Goal: Navigation & Orientation: Find specific page/section

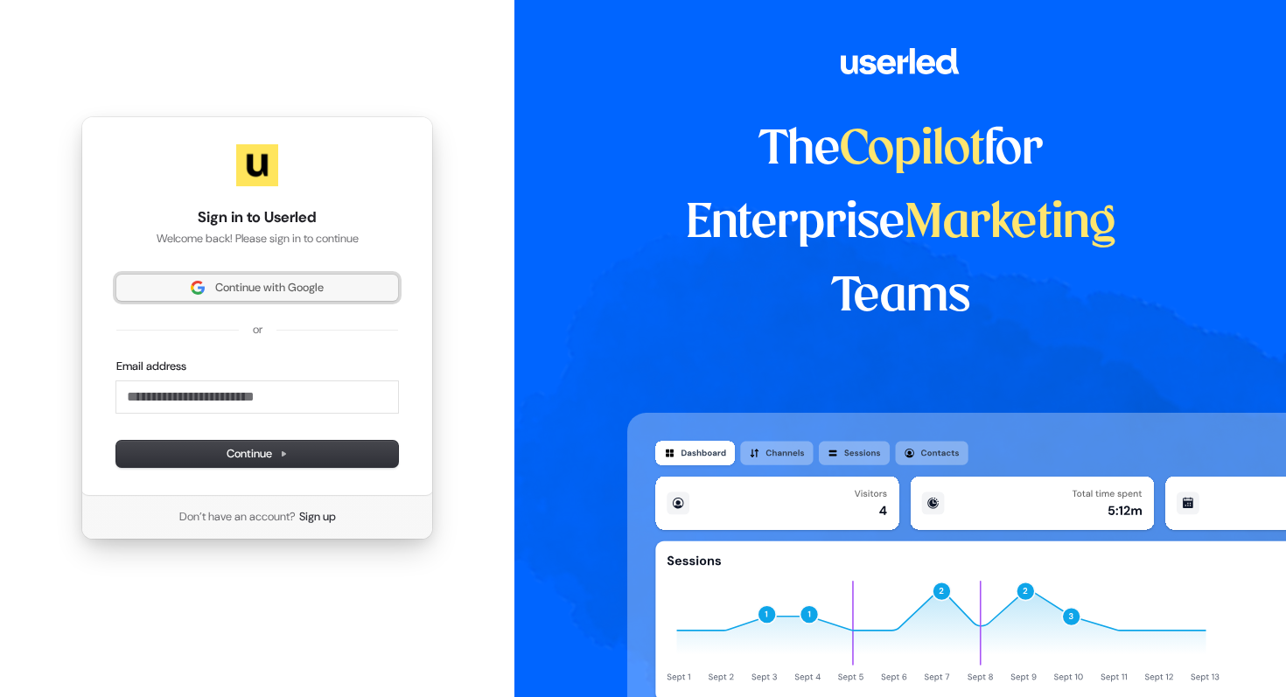
click at [291, 291] on span "Continue with Google" at bounding box center [269, 288] width 109 height 16
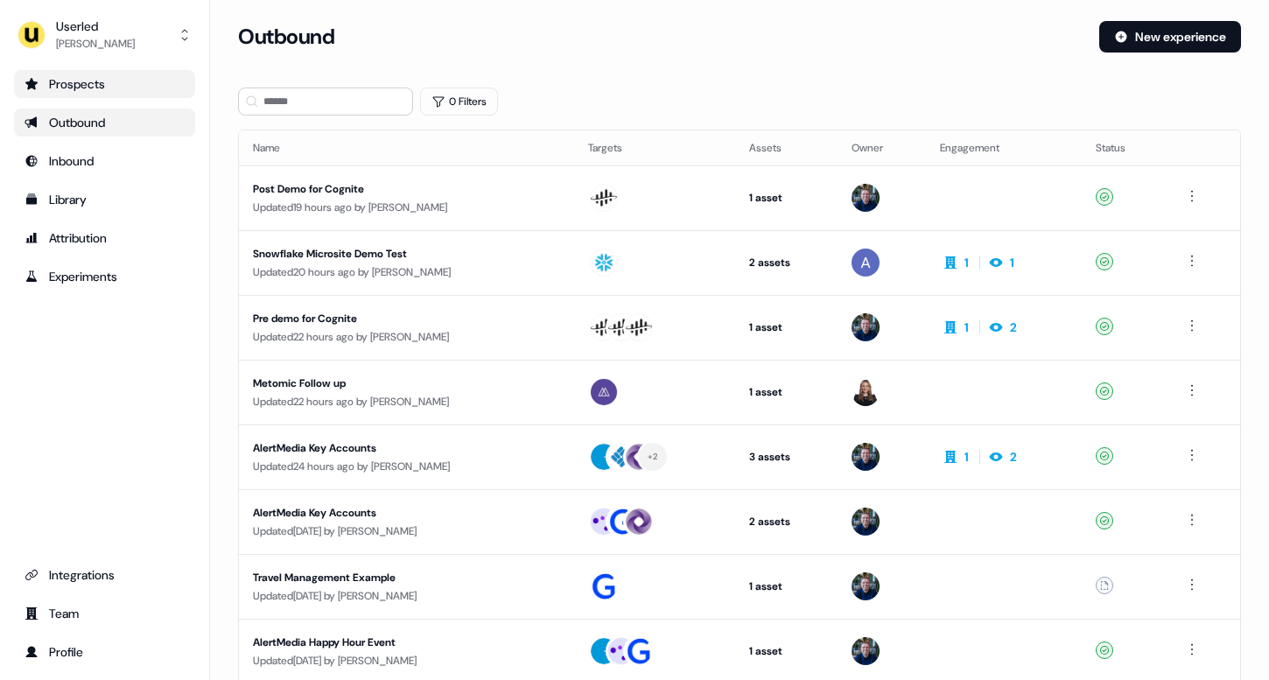
click at [99, 90] on div "Prospects" at bounding box center [105, 84] width 160 height 18
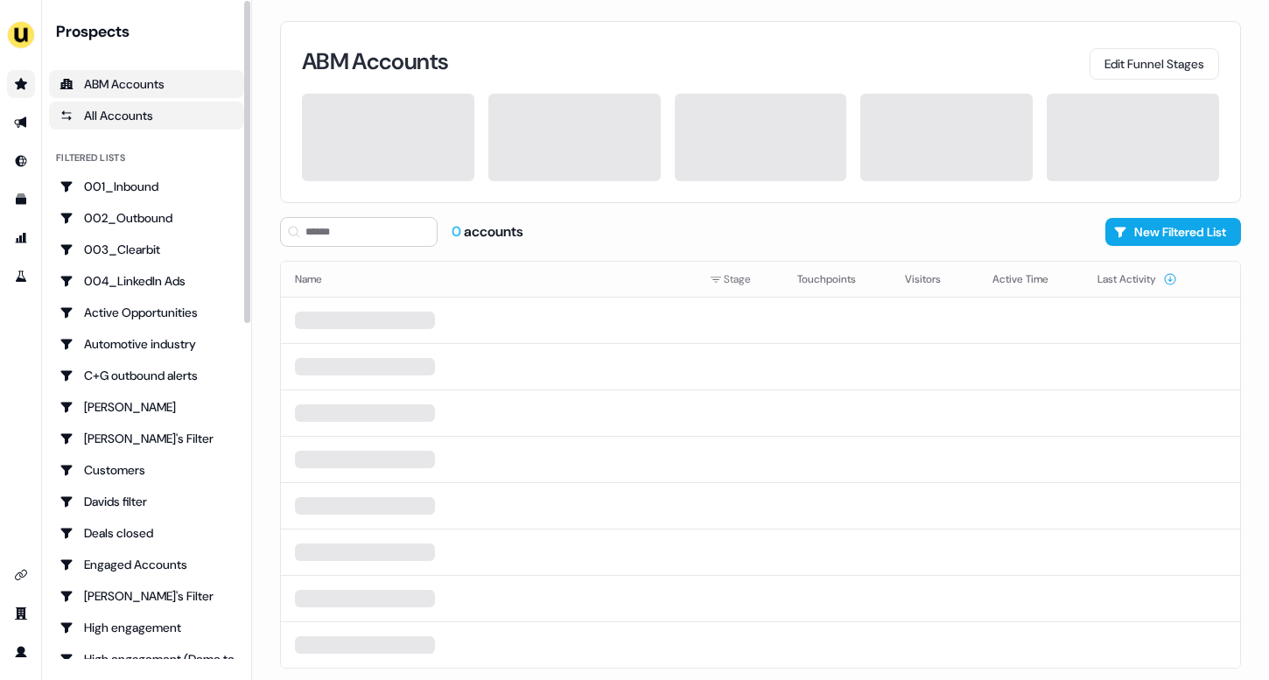
click at [88, 115] on div "All Accounts" at bounding box center [147, 116] width 174 height 18
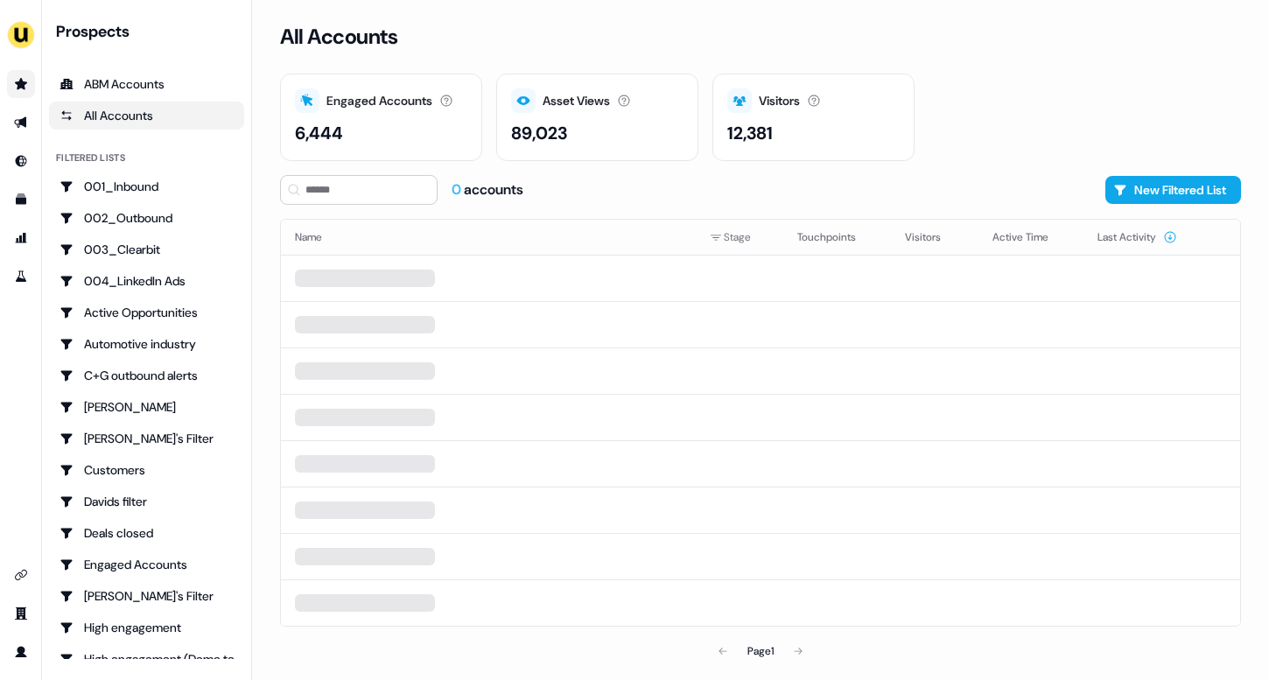
click at [559, 107] on div "Asset Views" at bounding box center [576, 101] width 67 height 18
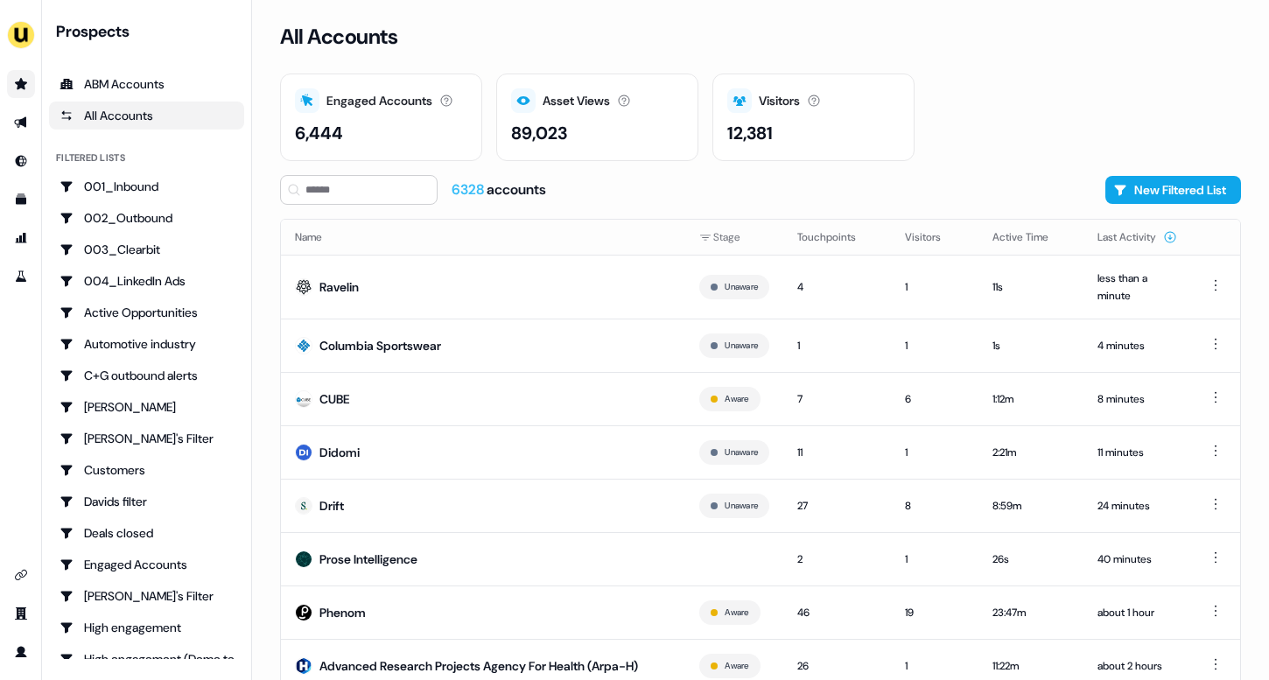
click at [382, 115] on div "Engaged Accounts Accounts that have interacted with an asset. 6,444" at bounding box center [381, 118] width 202 height 88
click at [771, 114] on div "Visitors Number of unique visitors. 12,381" at bounding box center [813, 118] width 202 height 88
click at [743, 103] on icon at bounding box center [739, 101] width 14 height 14
click at [614, 99] on div "Asset Views How many times your assets have been seen." at bounding box center [597, 100] width 172 height 25
click at [595, 101] on div "Asset Views" at bounding box center [576, 101] width 67 height 18
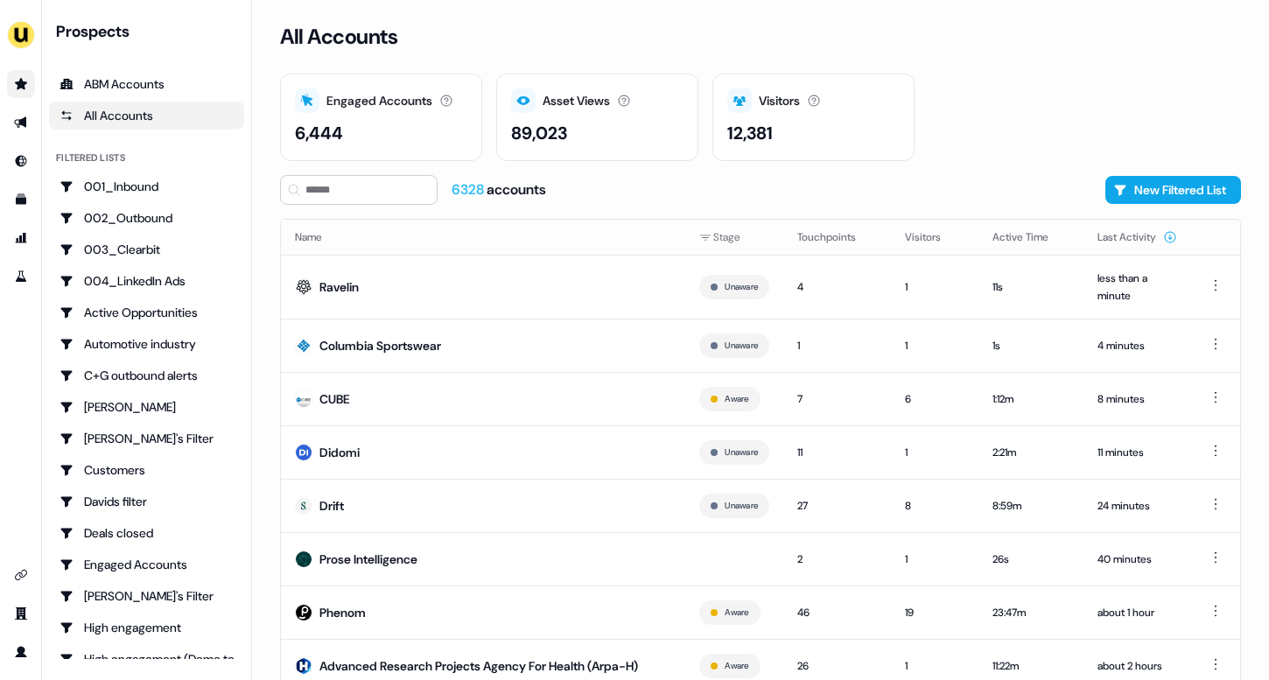
click at [337, 96] on div "Engaged Accounts" at bounding box center [379, 101] width 106 height 18
click at [109, 92] on div "ABM Accounts" at bounding box center [147, 84] width 174 height 18
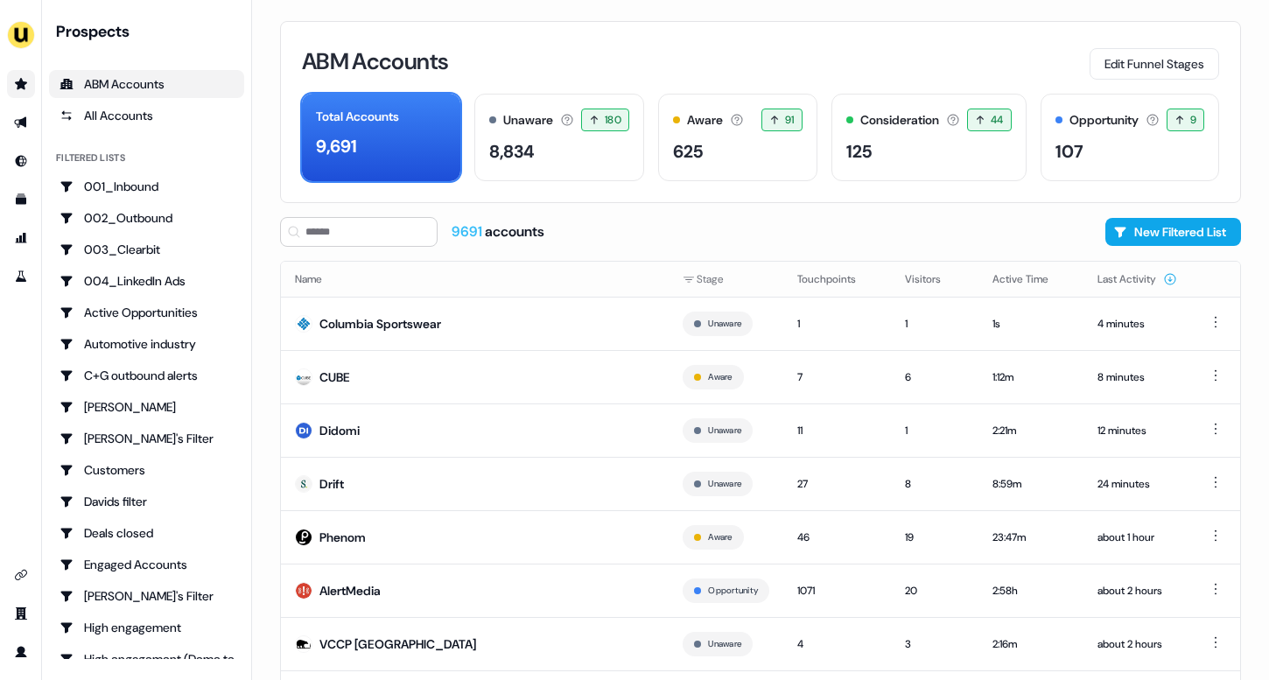
click at [16, 93] on link "Go to prospects" at bounding box center [21, 84] width 28 height 28
click at [18, 118] on icon "Go to outbound experience" at bounding box center [21, 123] width 14 height 14
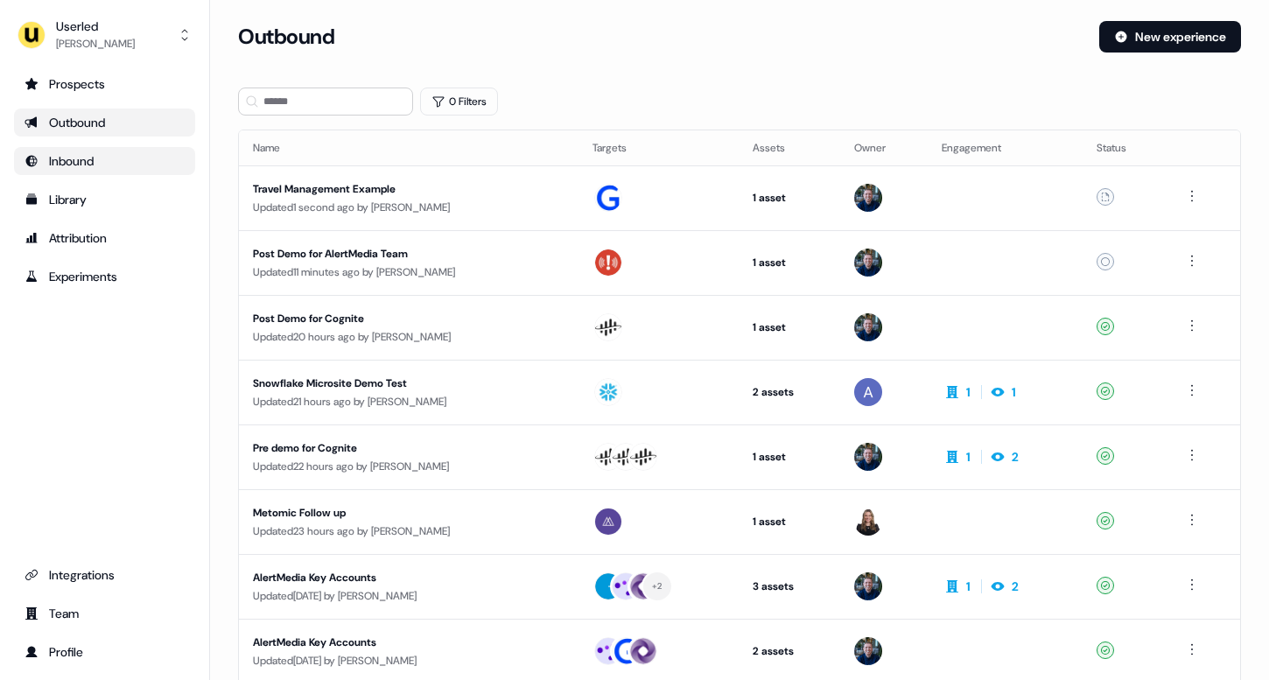
click at [86, 169] on div "Inbound" at bounding box center [105, 161] width 160 height 18
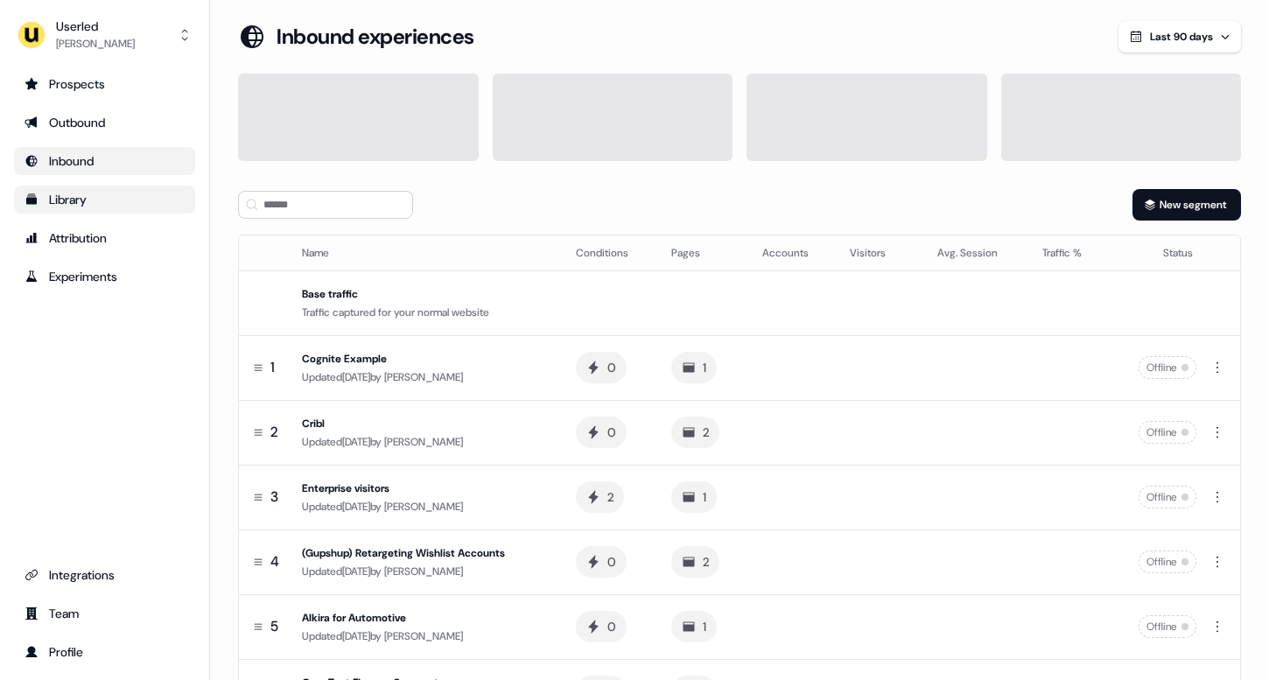
click at [80, 195] on div "Library" at bounding box center [105, 200] width 160 height 18
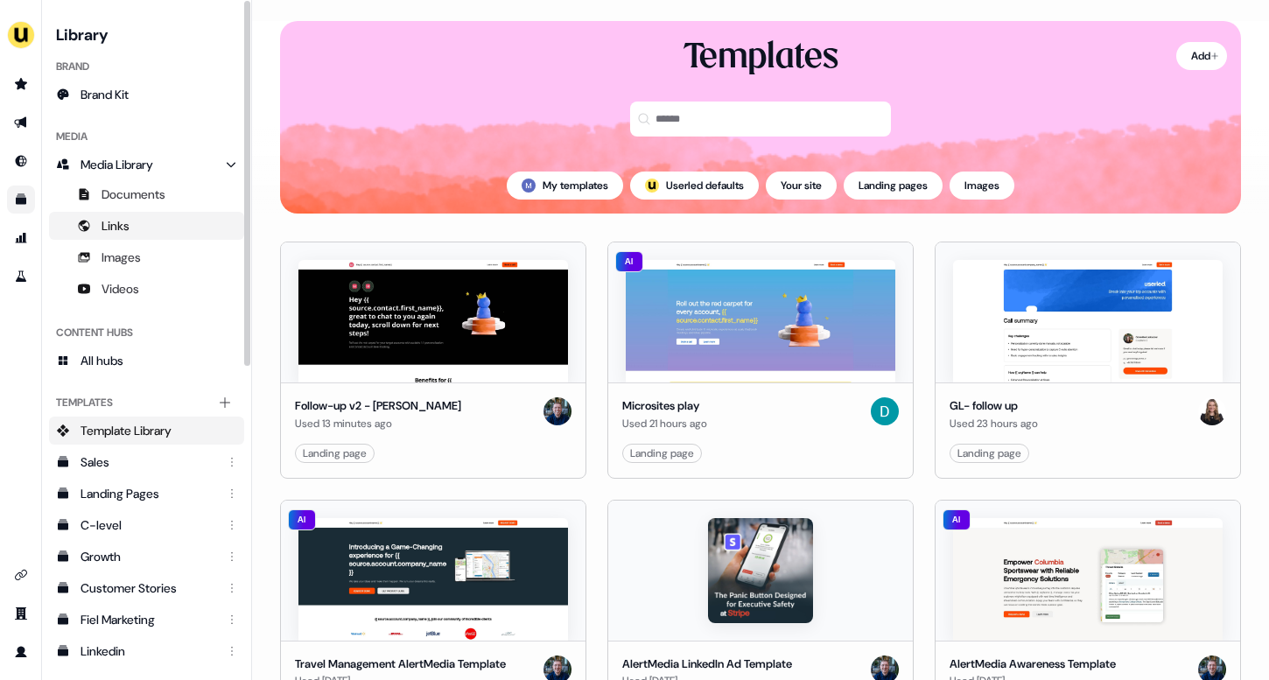
click at [107, 220] on span "Links" at bounding box center [116, 226] width 28 height 18
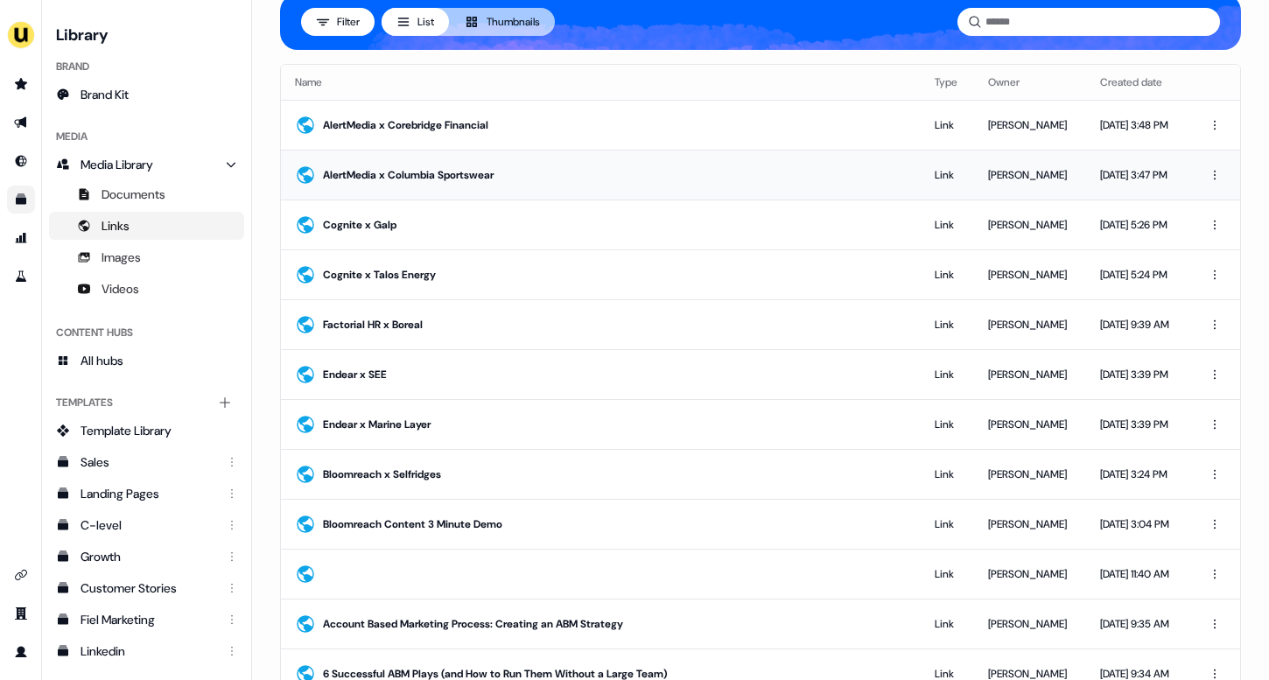
scroll to position [67, 0]
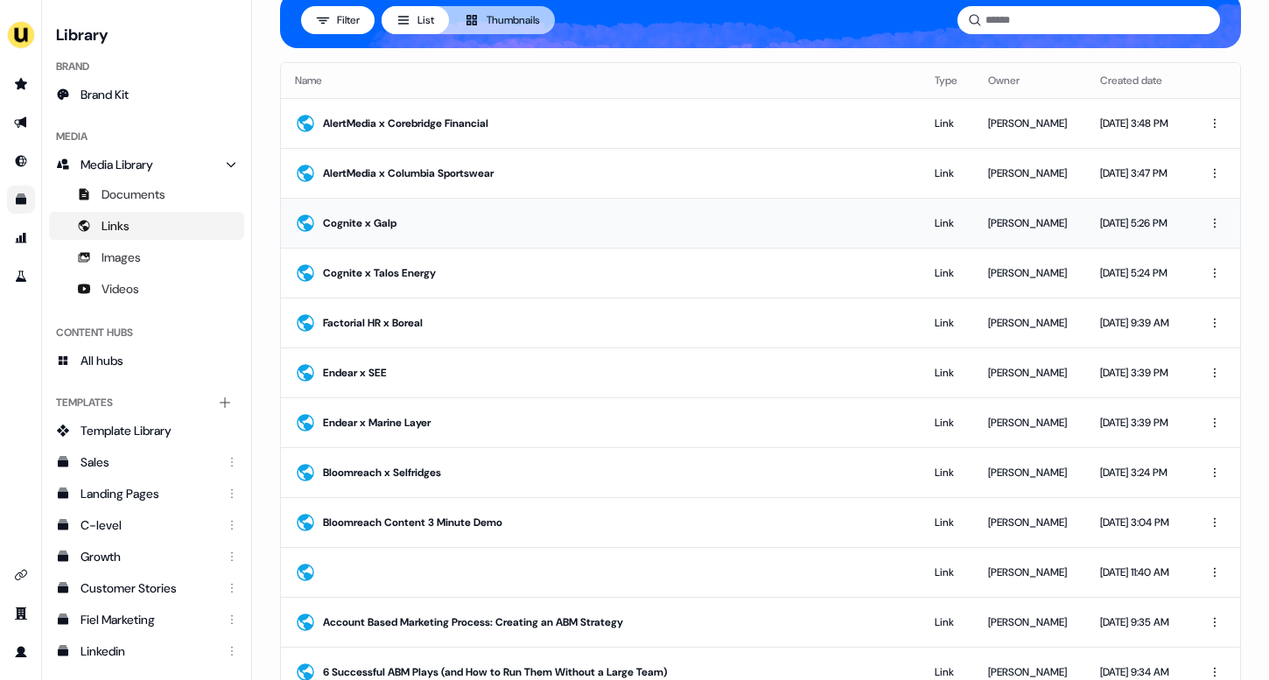
click at [434, 238] on td "Cognite x Galp" at bounding box center [601, 223] width 640 height 50
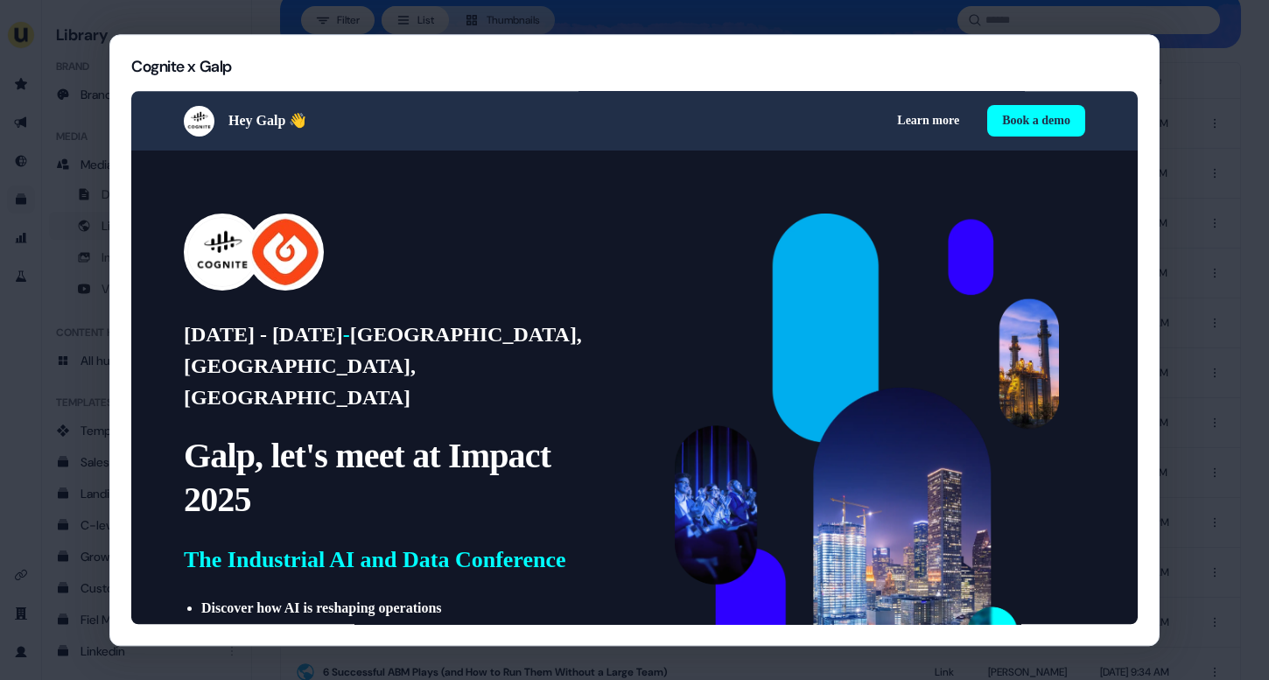
scroll to position [0, 0]
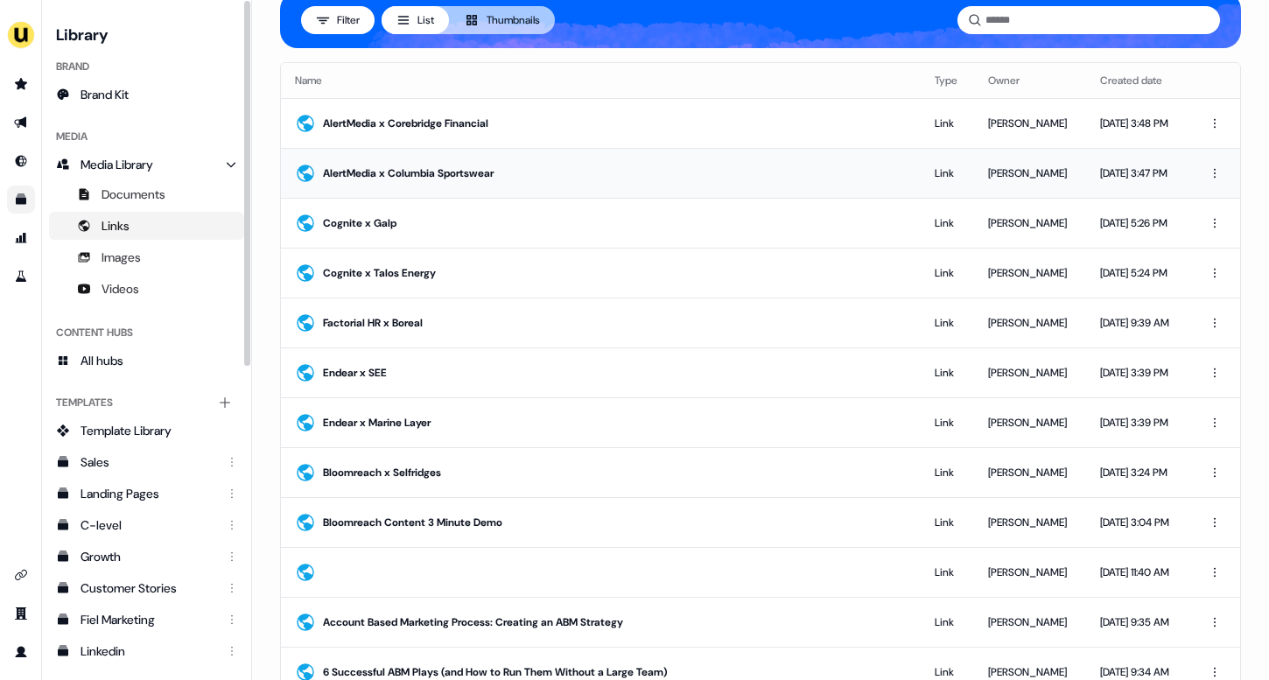
click at [396, 165] on div "AlertMedia x Columbia Sportswear" at bounding box center [615, 174] width 584 height 18
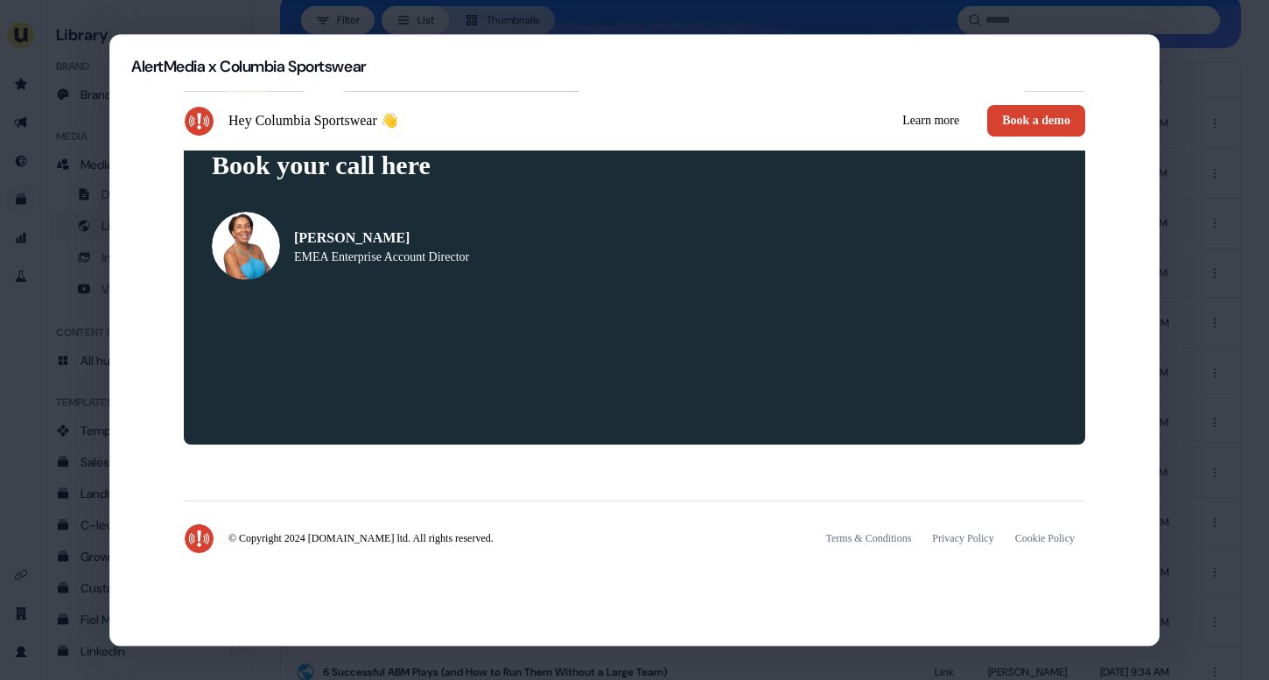
scroll to position [3928, 0]
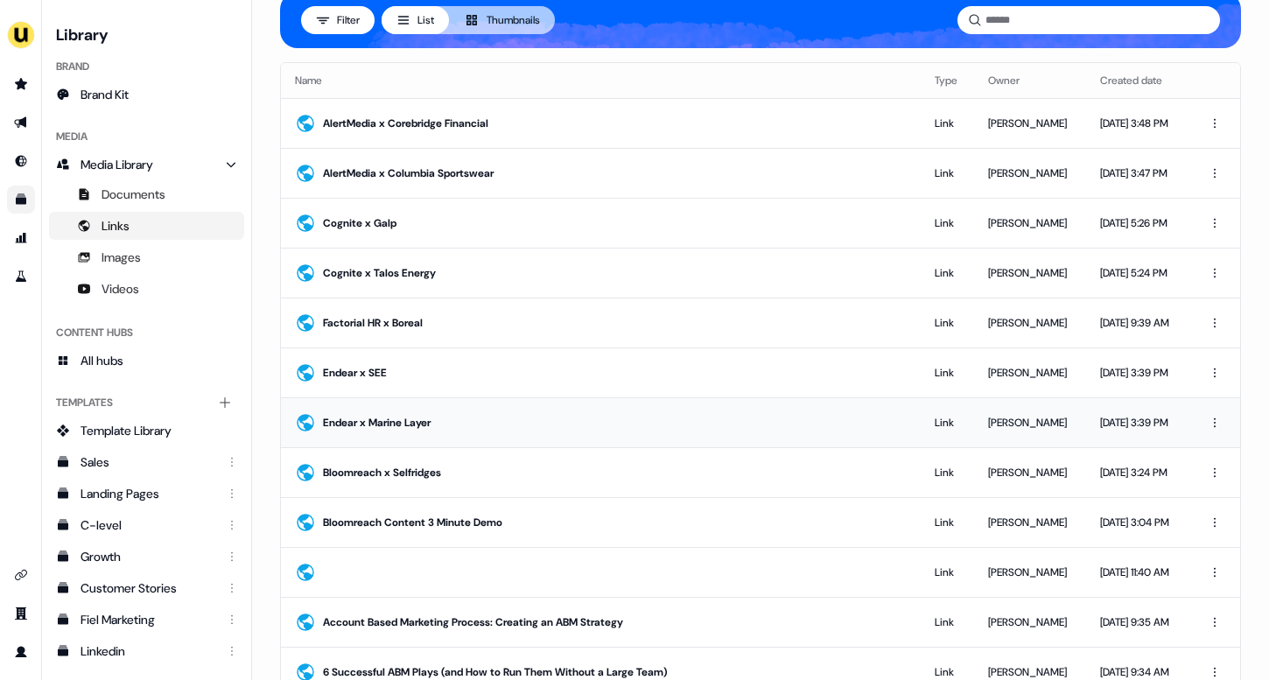
click at [380, 431] on div "Endear x Marine Layer" at bounding box center [601, 422] width 612 height 21
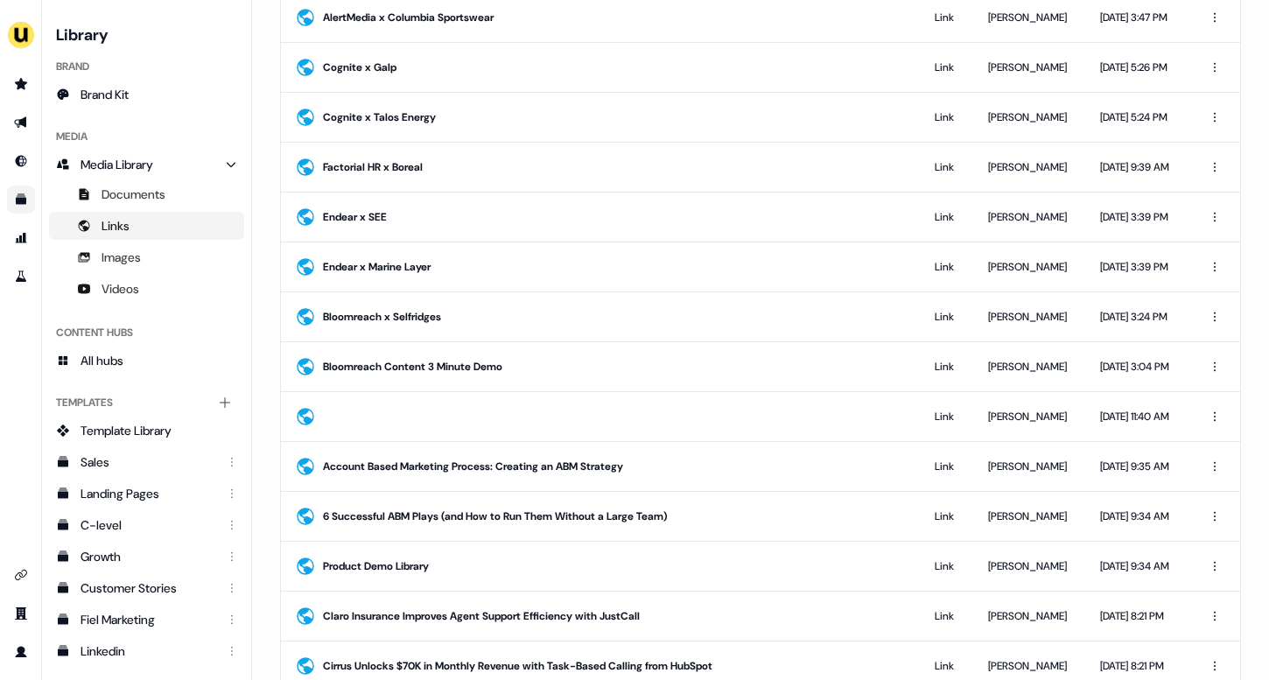
scroll to position [314, 0]
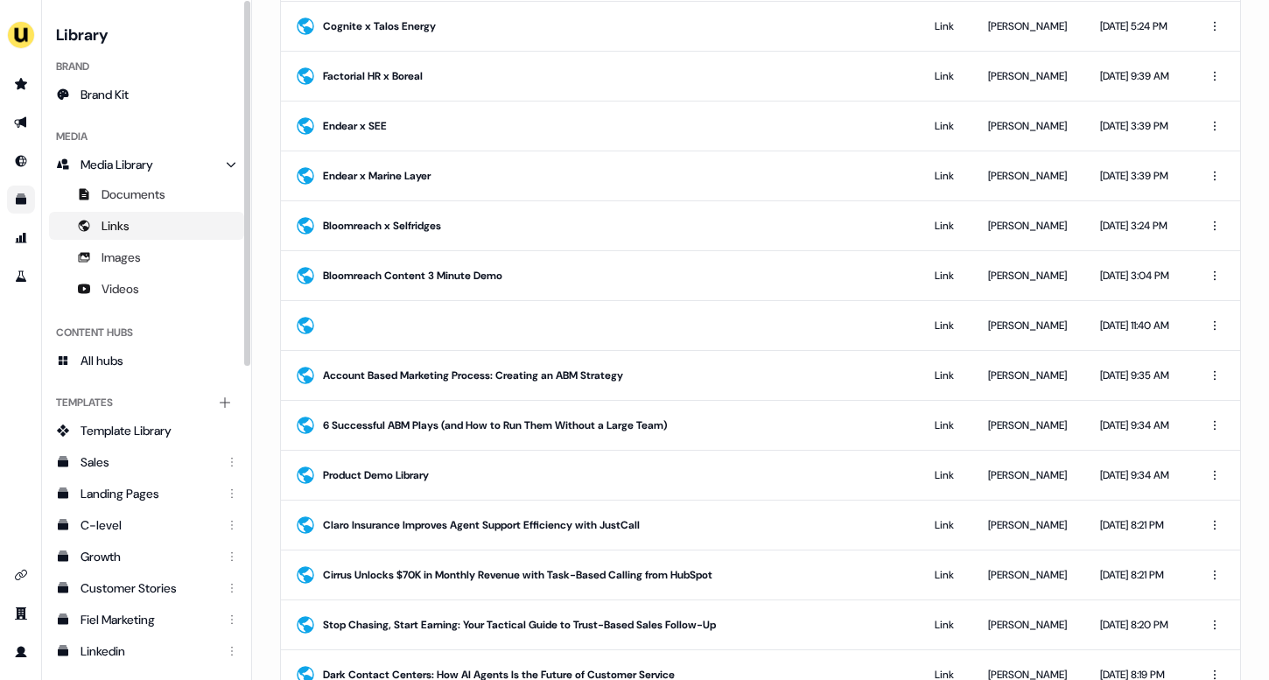
click at [121, 231] on span "Links" at bounding box center [116, 226] width 28 height 18
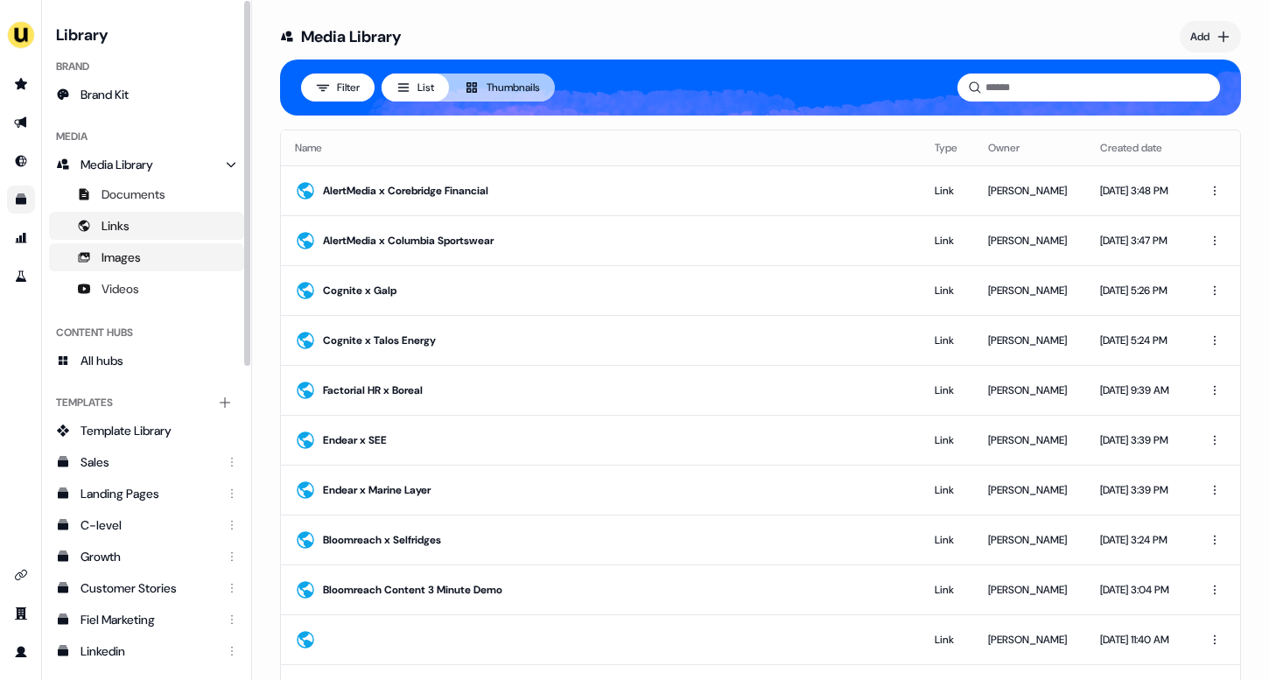
click at [122, 255] on span "Images" at bounding box center [121, 258] width 39 height 18
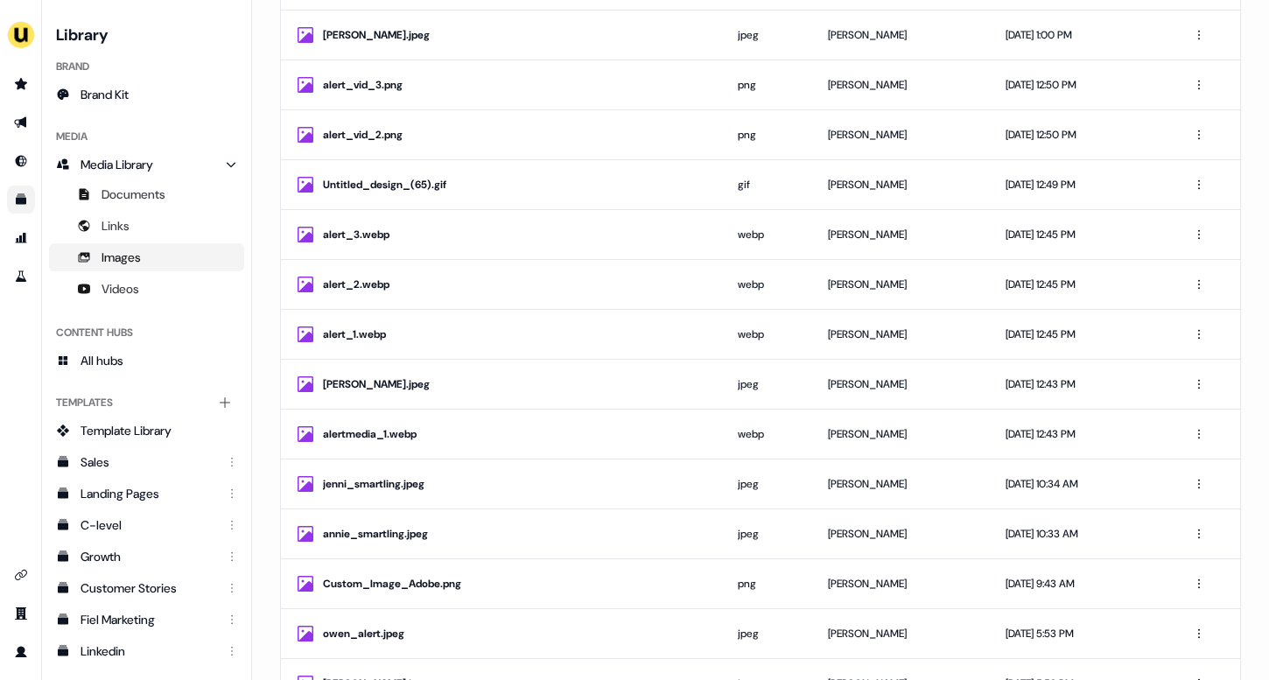
scroll to position [1616, 0]
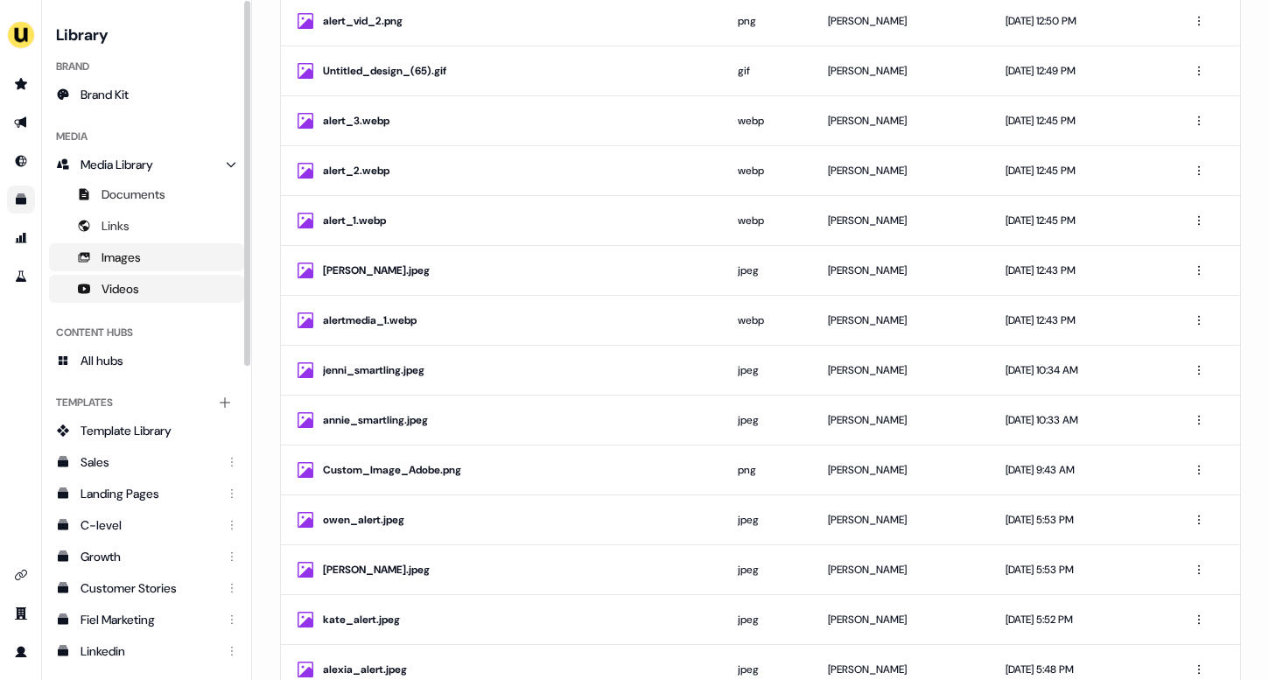
click at [142, 279] on link "Videos" at bounding box center [146, 289] width 195 height 28
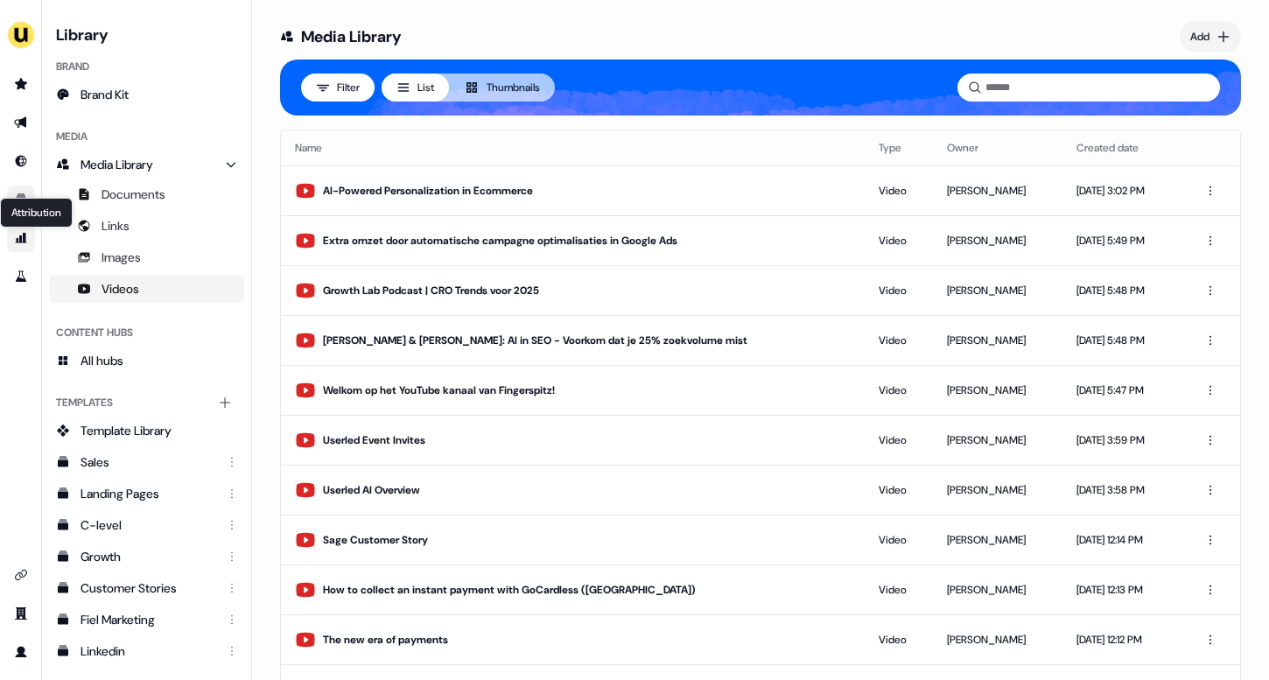
click at [24, 236] on icon "Go to attribution" at bounding box center [21, 238] width 11 height 11
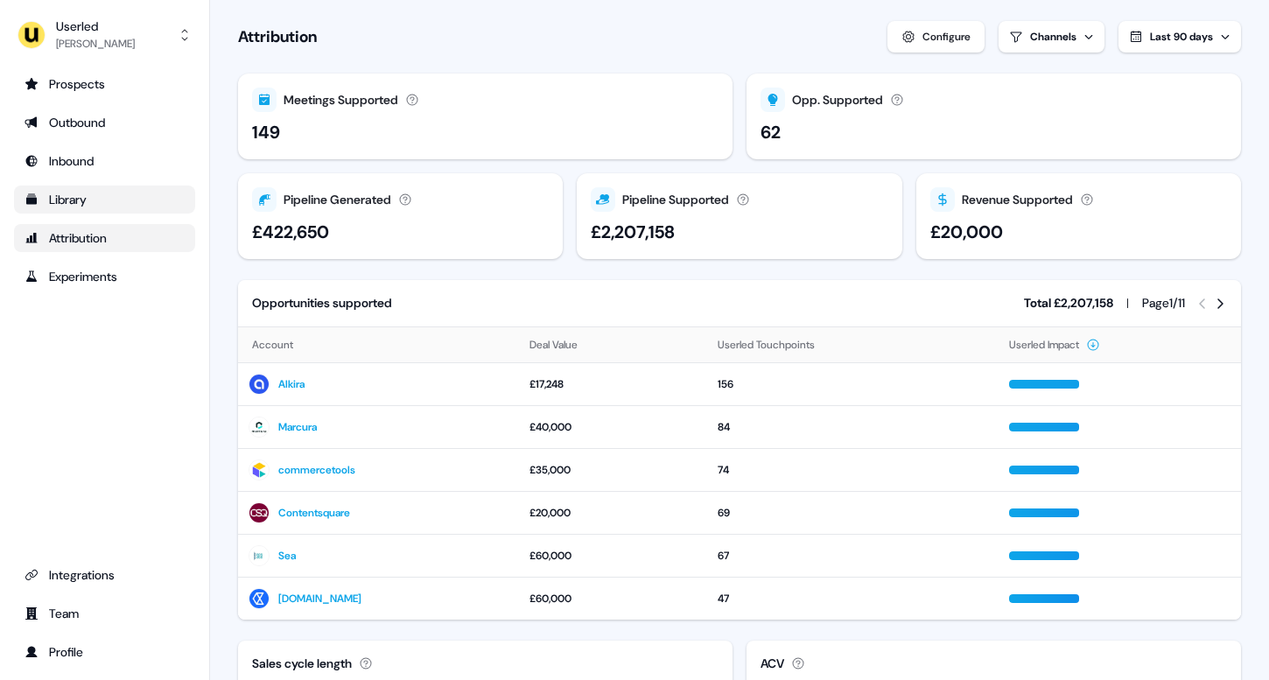
click at [82, 239] on div "Attribution" at bounding box center [105, 238] width 160 height 18
click at [83, 269] on div "Experiments" at bounding box center [105, 277] width 160 height 18
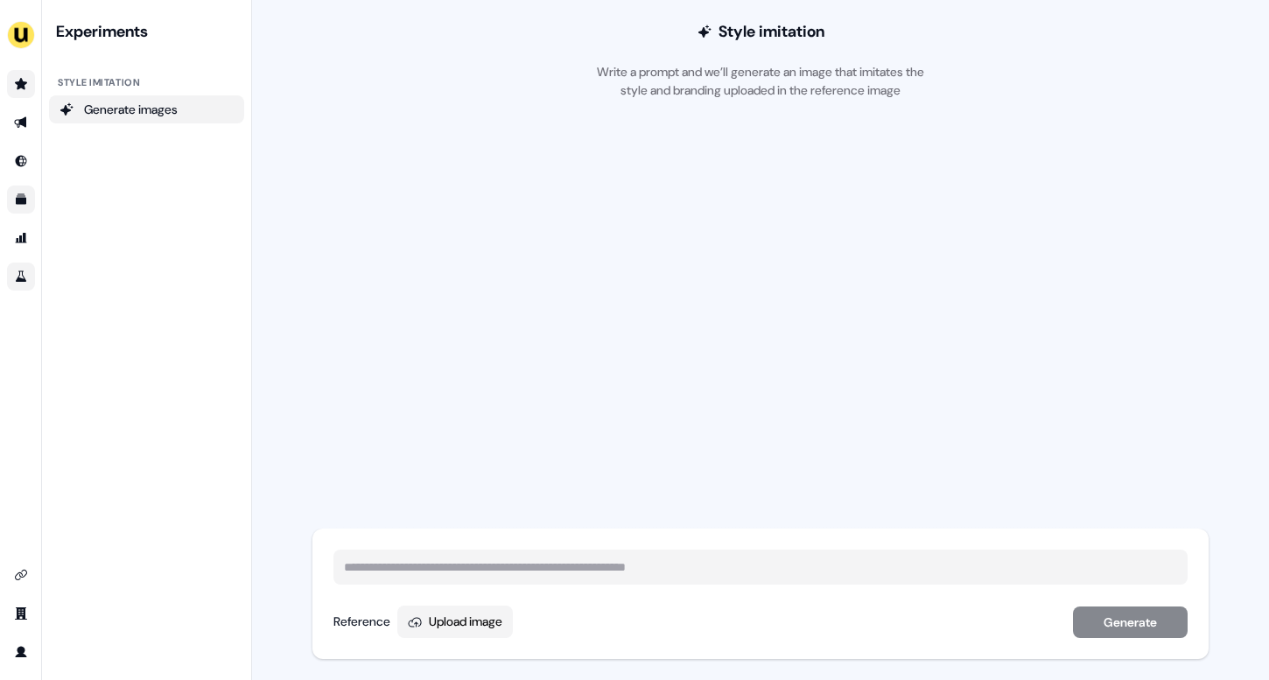
click at [25, 91] on link "Go to prospects" at bounding box center [21, 84] width 28 height 28
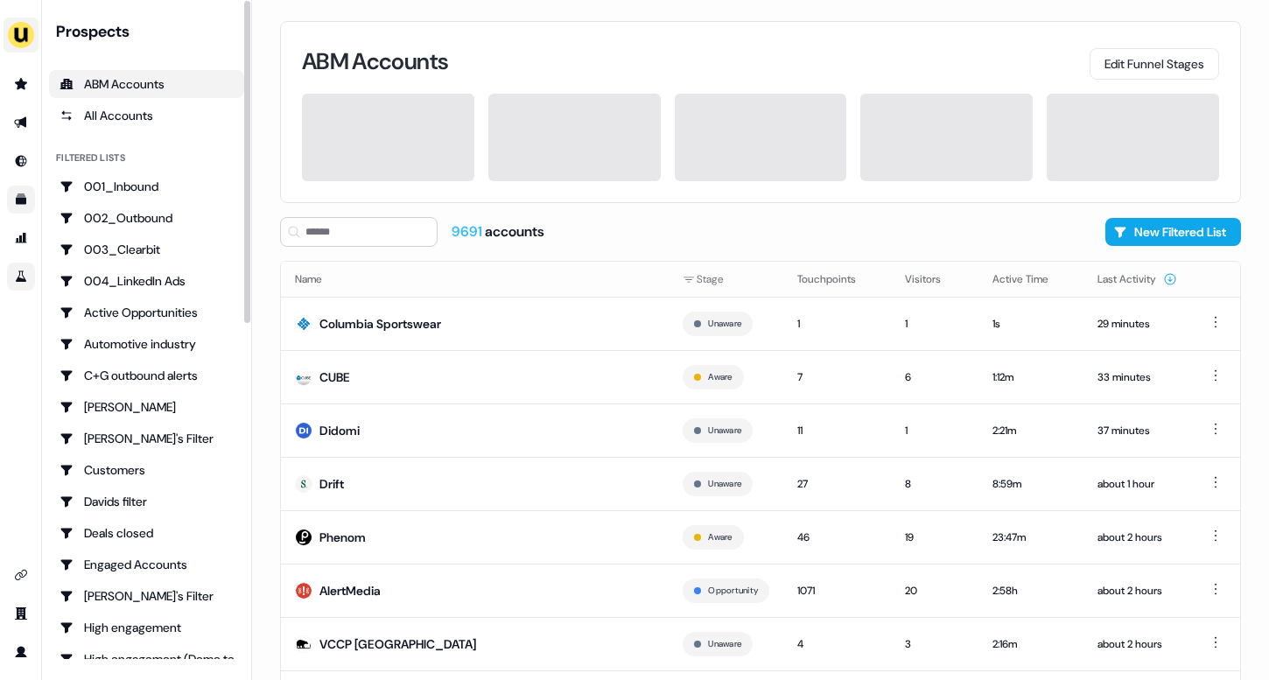
click at [31, 32] on img "side nav menu" at bounding box center [21, 35] width 28 height 28
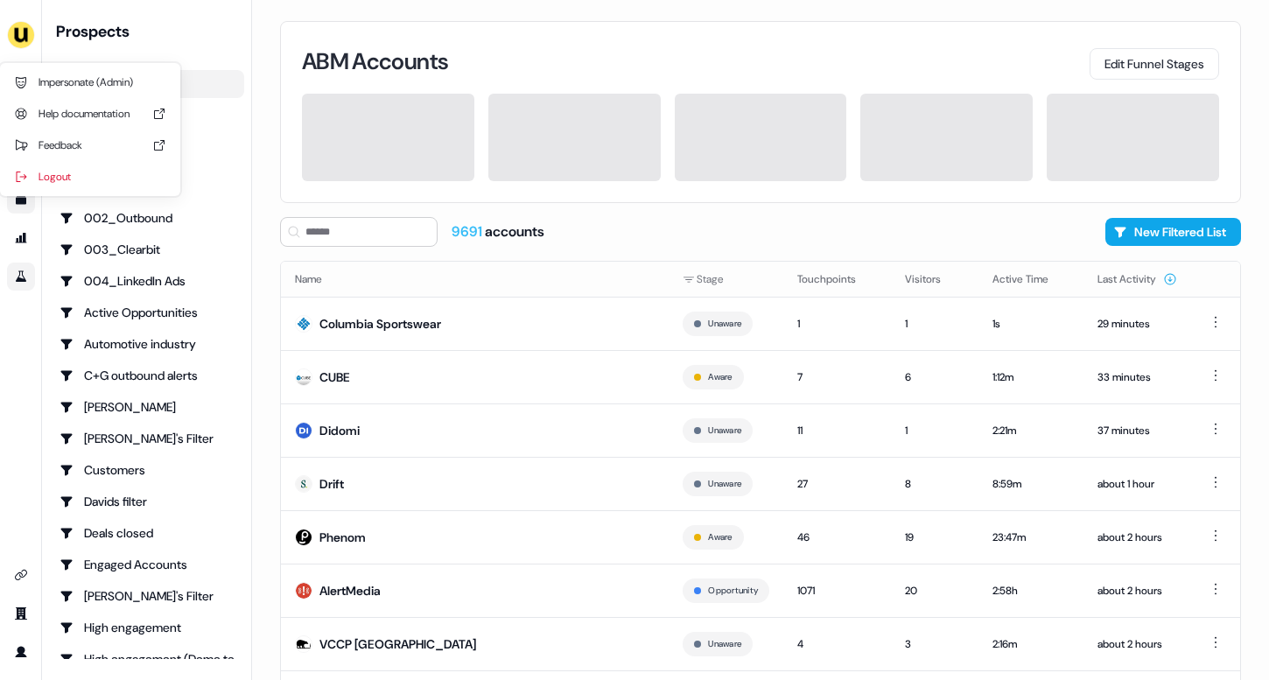
click at [130, 30] on nav "Impersonate (Admin) Help documentation Feedback Logout Prospects ABM Accounts A…" at bounding box center [126, 340] width 252 height 680
click at [12, 116] on link "Go to outbound experience" at bounding box center [21, 123] width 28 height 28
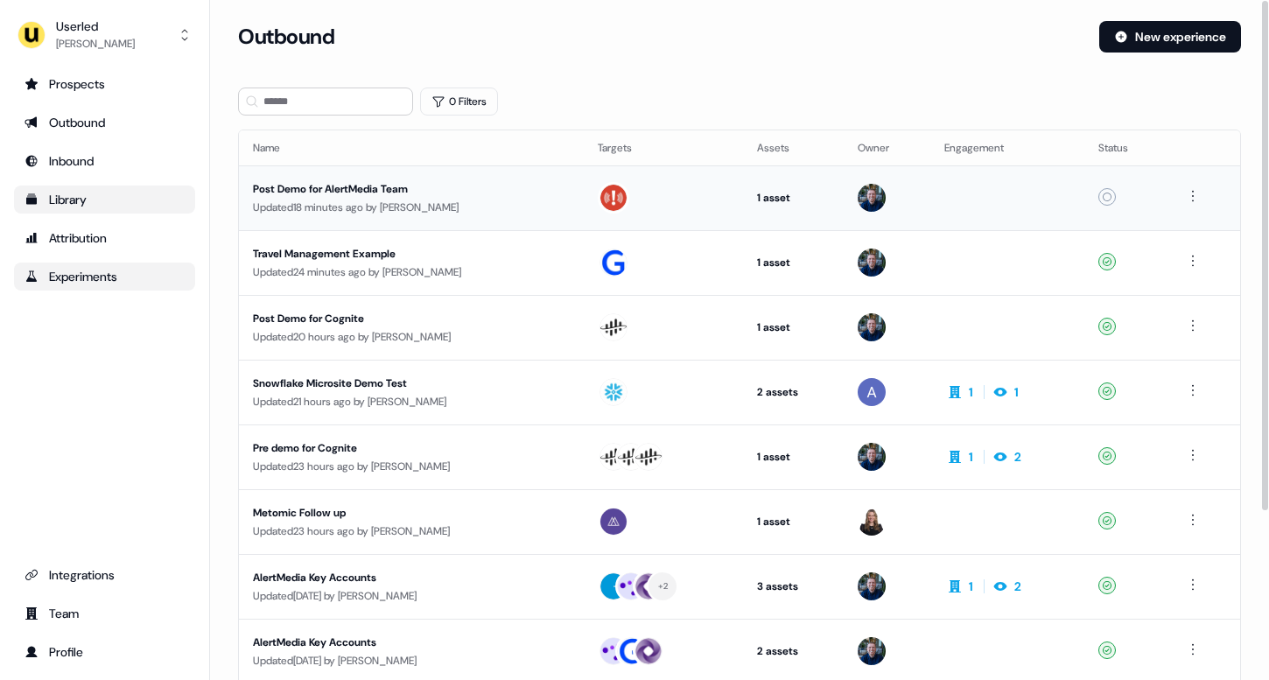
click at [352, 193] on div "Post Demo for AlertMedia Team" at bounding box center [411, 189] width 317 height 18
click at [356, 389] on div "Snowflake Microsite Demo Test" at bounding box center [411, 384] width 317 height 18
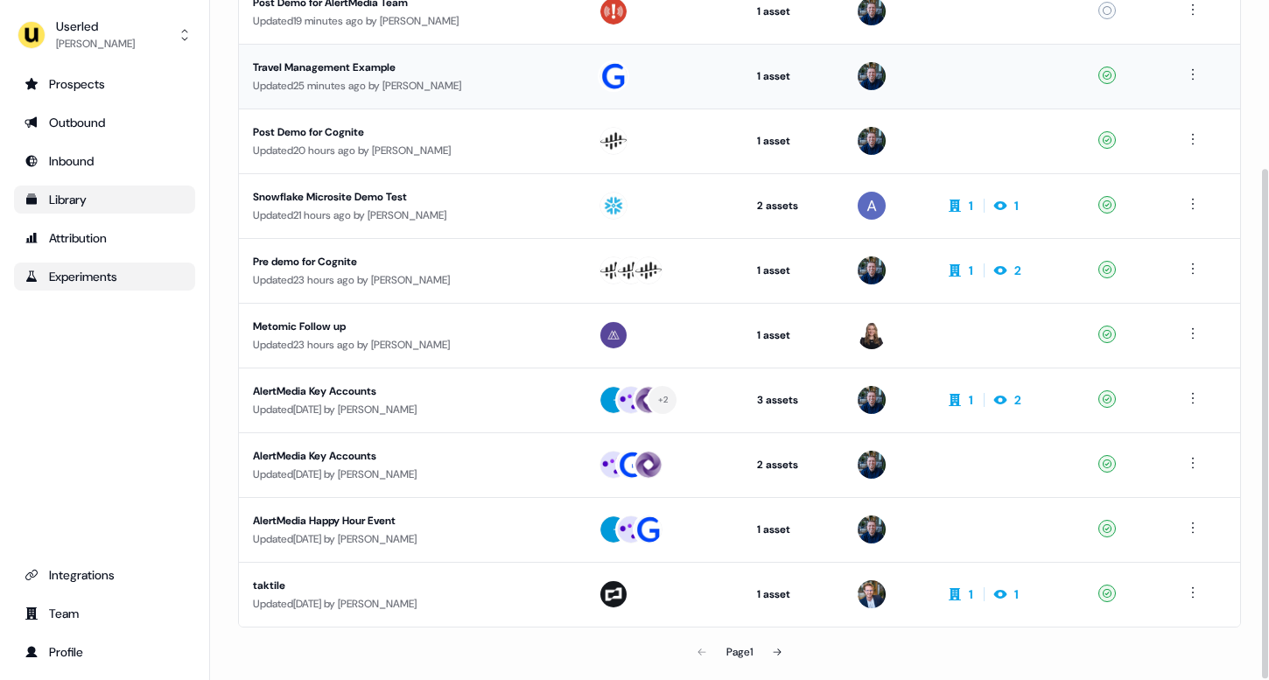
scroll to position [224, 0]
